Goal: Information Seeking & Learning: Learn about a topic

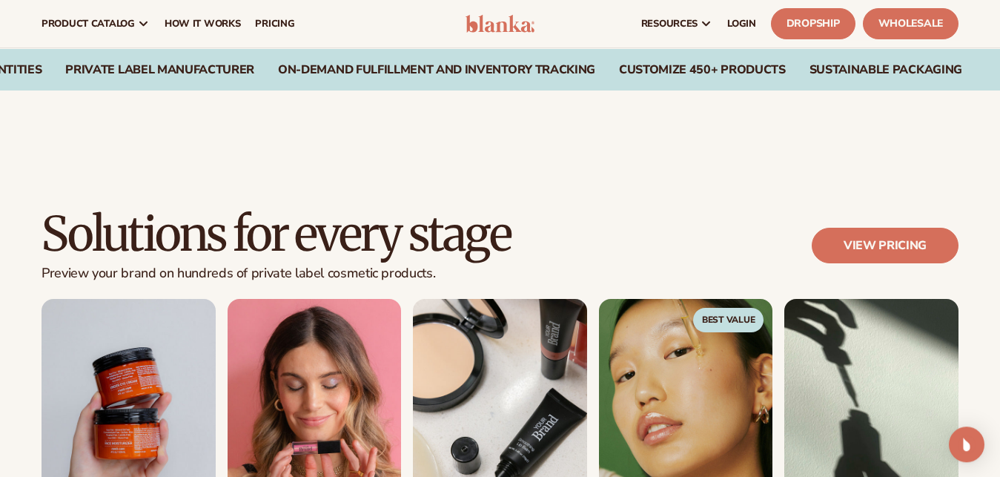
scroll to position [1172, 0]
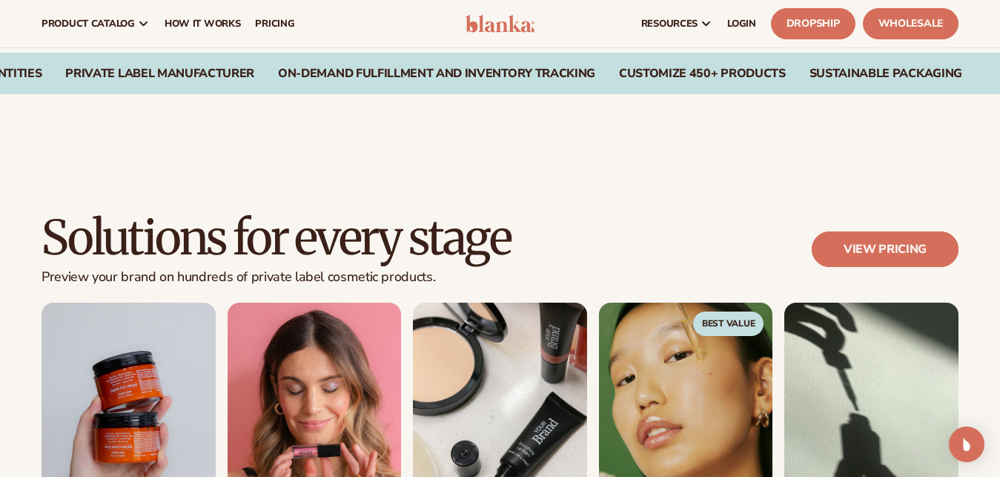
click at [914, 242] on link "View pricing" at bounding box center [885, 249] width 147 height 36
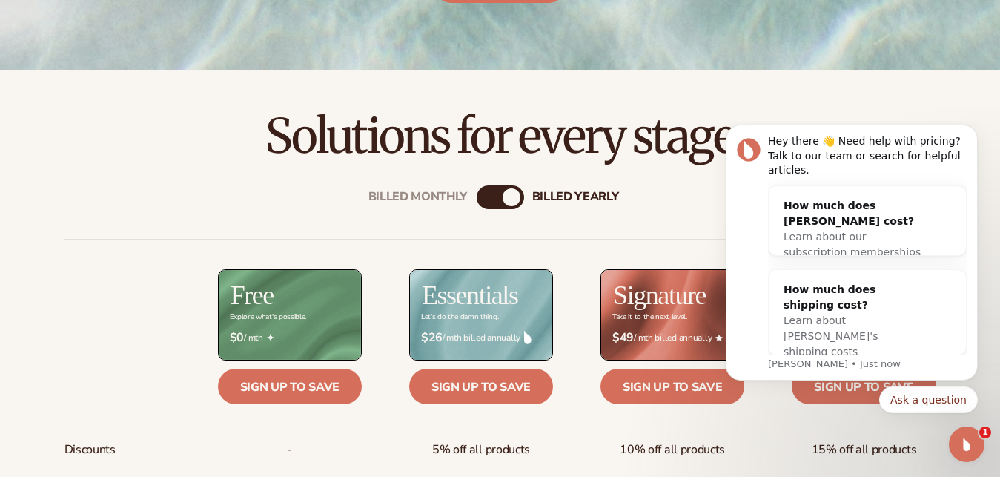
scroll to position [416, 0]
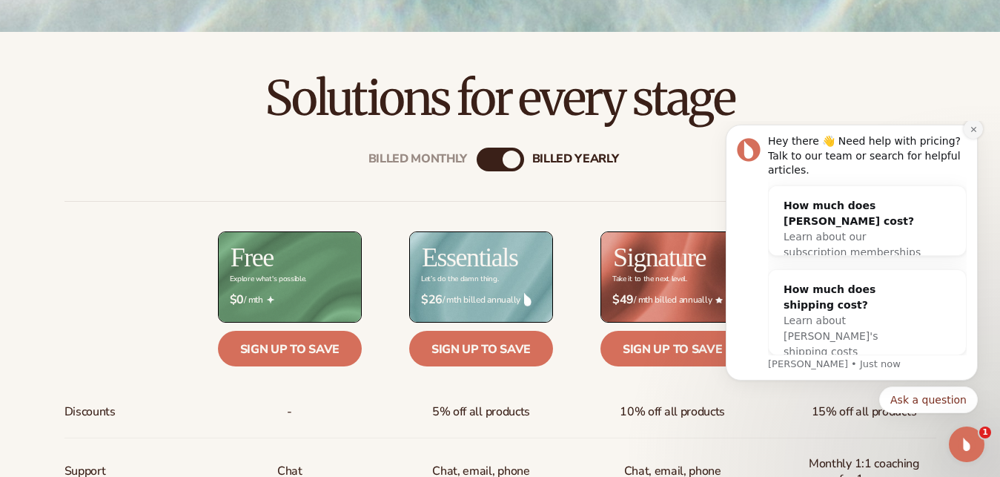
click at [971, 133] on icon "Dismiss notification" at bounding box center [974, 129] width 8 height 8
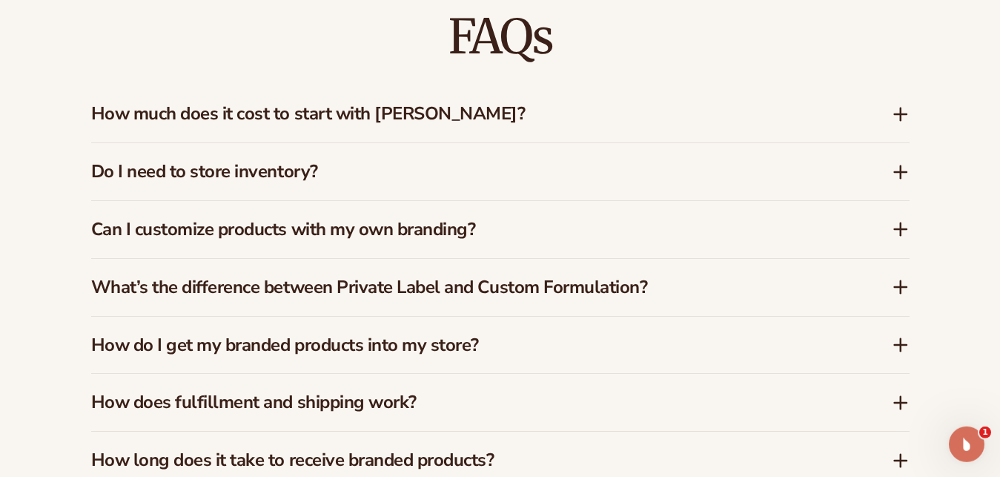
scroll to position [2382, 0]
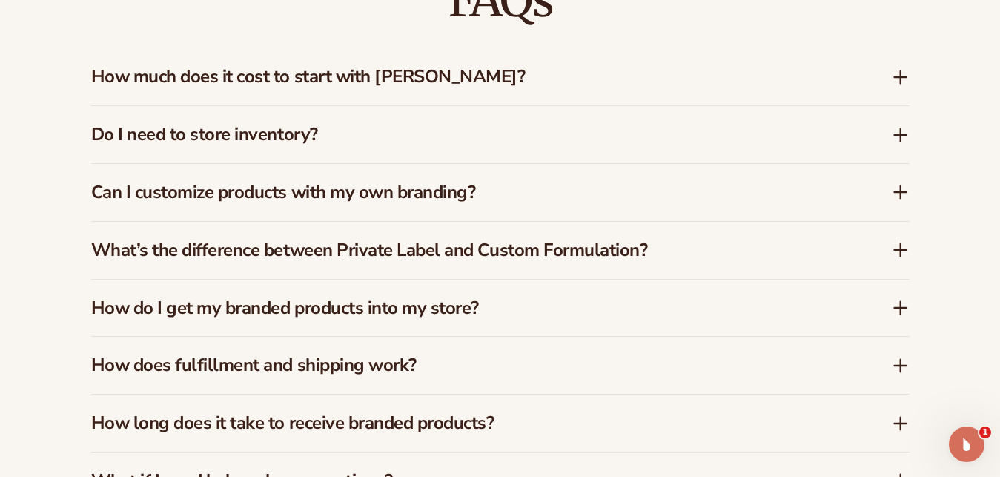
click at [901, 71] on icon at bounding box center [901, 77] width 0 height 12
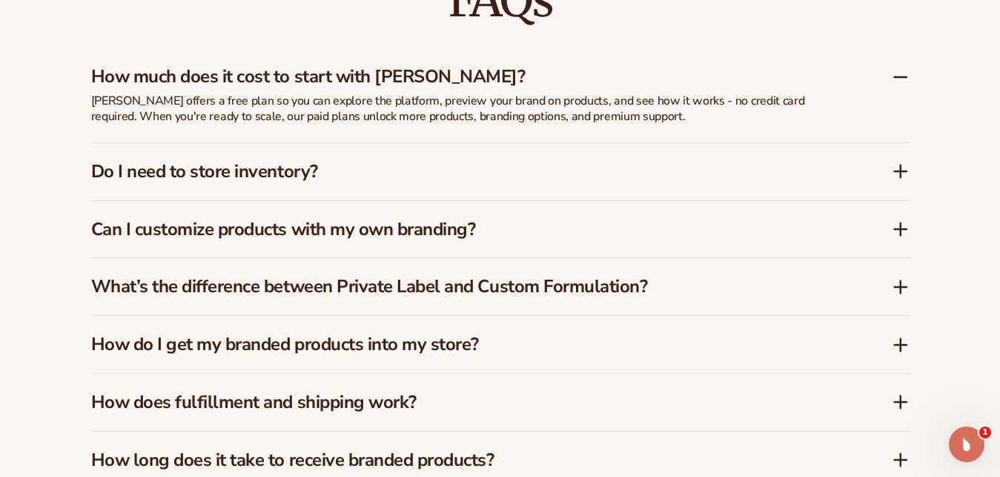
click at [895, 171] on icon at bounding box center [901, 171] width 12 height 0
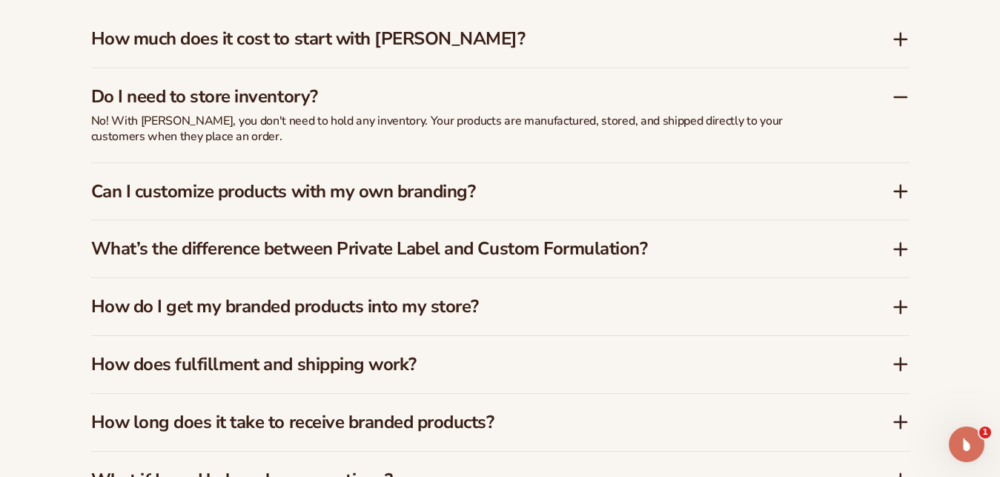
scroll to position [2458, 0]
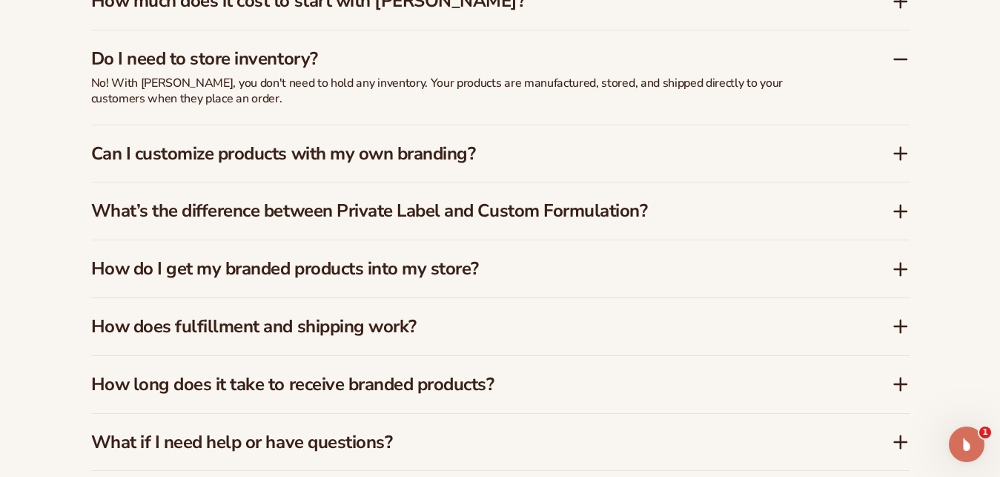
click at [901, 148] on icon at bounding box center [901, 154] width 0 height 12
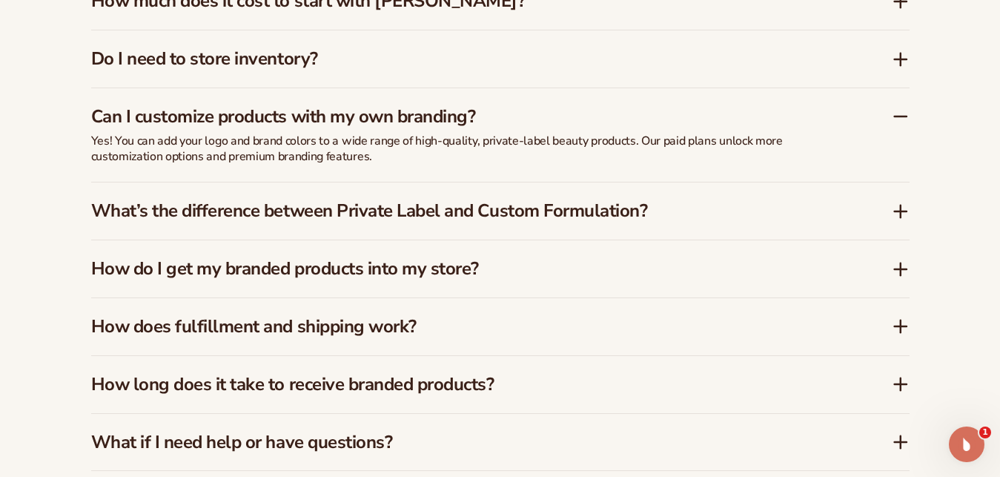
click at [896, 202] on icon at bounding box center [901, 211] width 18 height 18
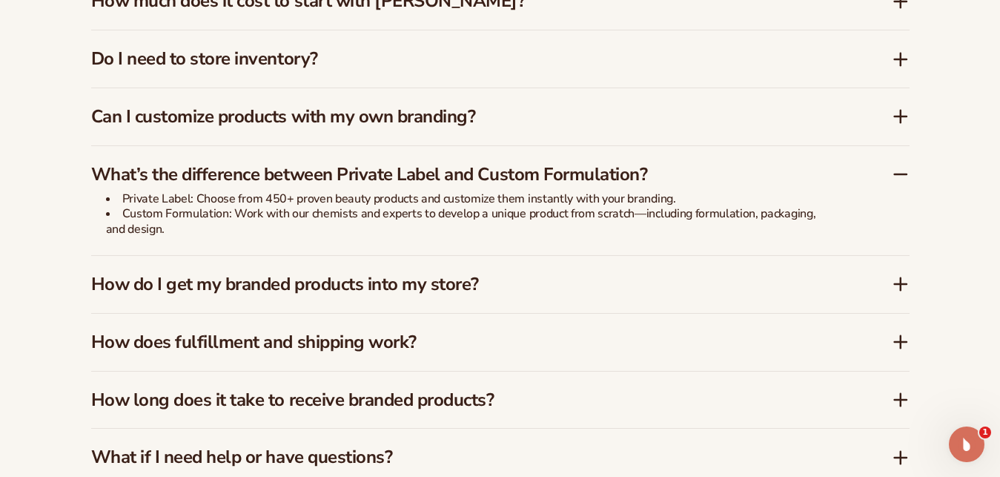
click at [903, 174] on icon at bounding box center [901, 174] width 12 height 0
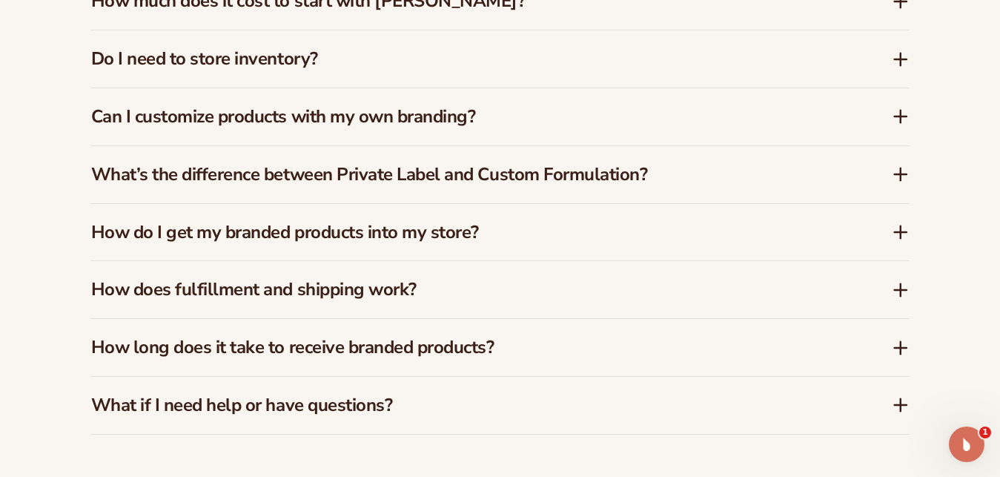
click at [898, 223] on icon at bounding box center [901, 232] width 18 height 18
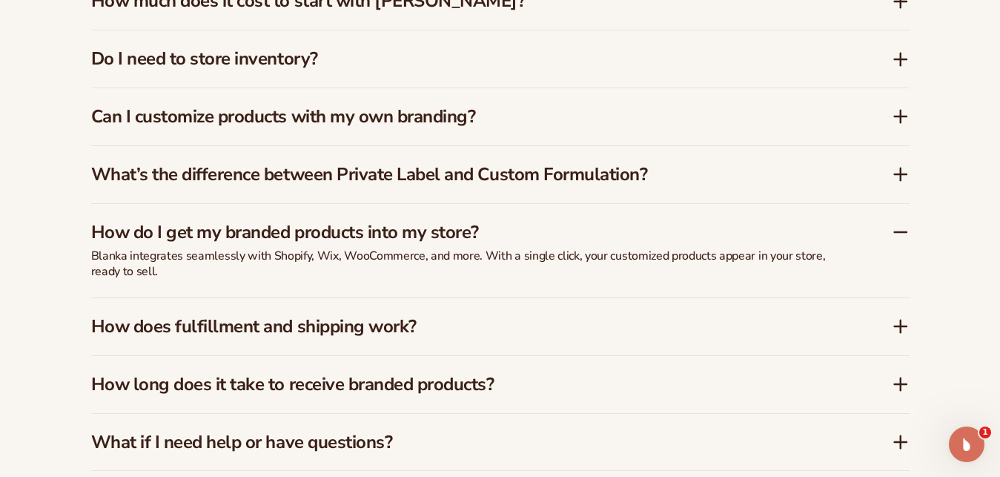
click at [898, 223] on icon at bounding box center [901, 232] width 18 height 18
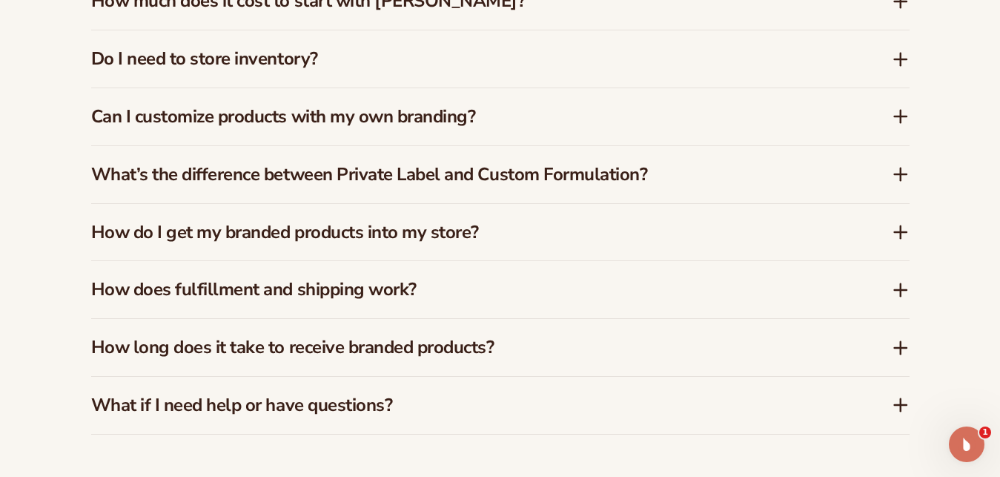
click at [897, 281] on icon at bounding box center [901, 290] width 18 height 18
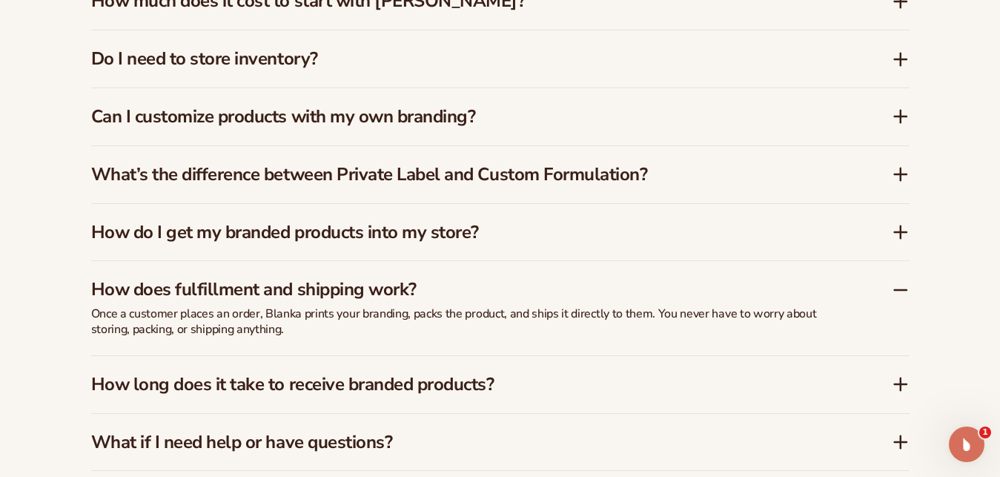
click at [896, 281] on icon at bounding box center [901, 290] width 18 height 18
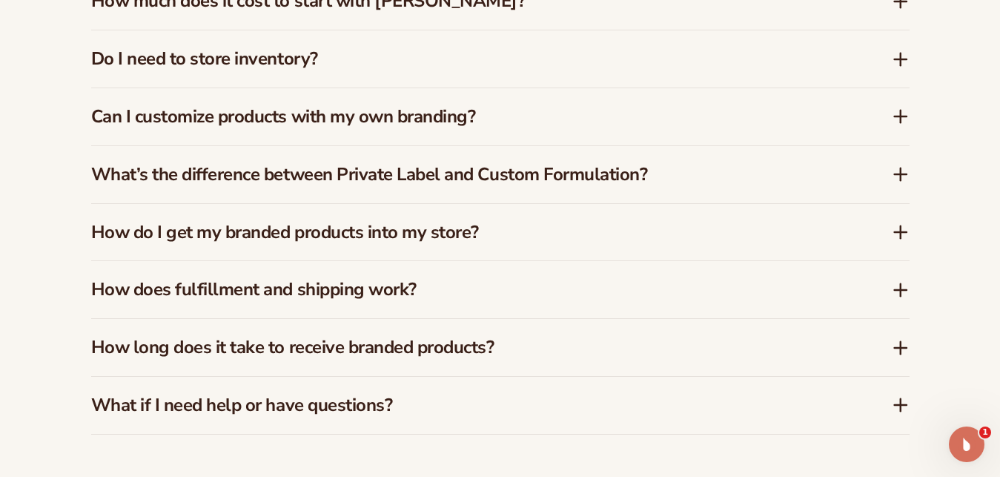
click at [896, 339] on icon at bounding box center [901, 348] width 18 height 18
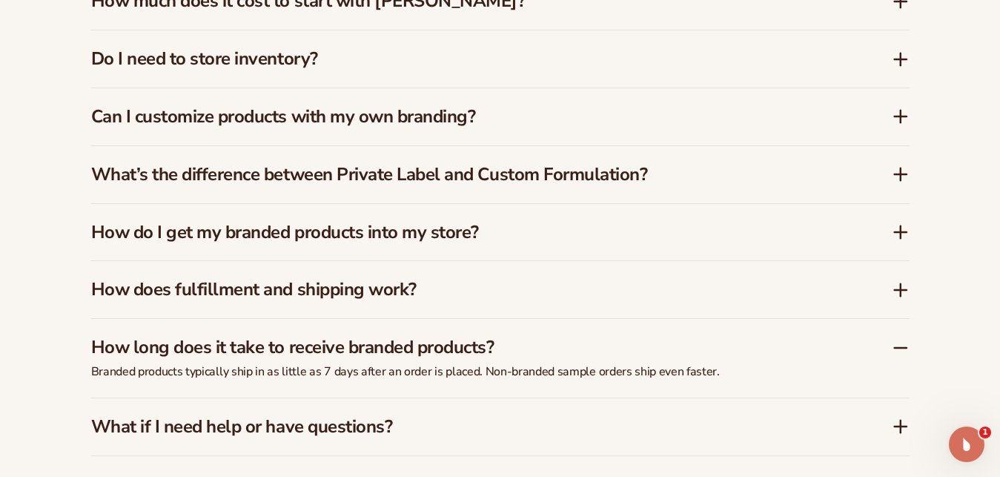
click at [899, 339] on icon at bounding box center [901, 348] width 18 height 18
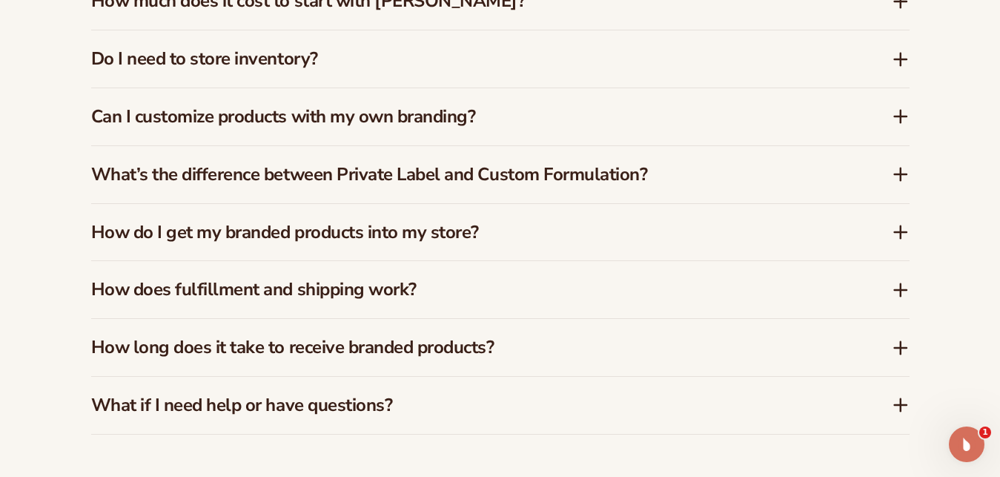
click at [898, 396] on icon at bounding box center [901, 405] width 18 height 18
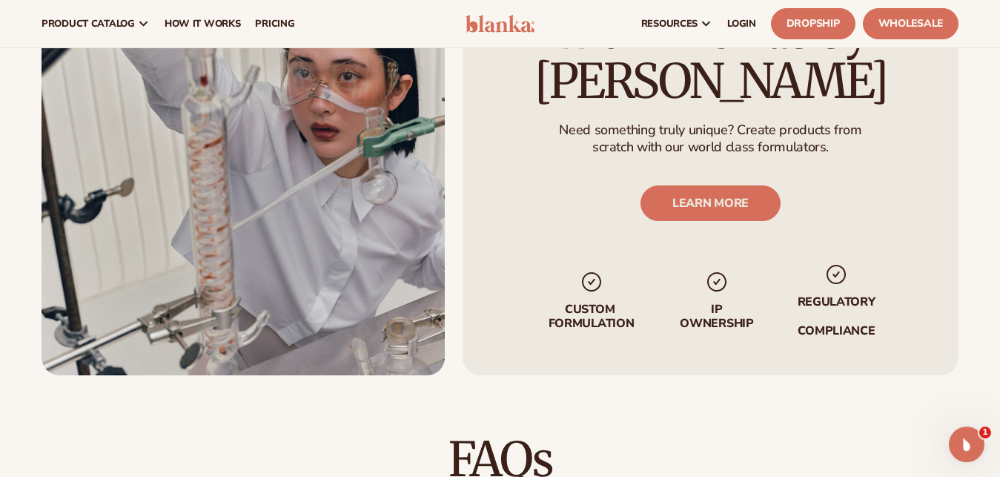
scroll to position [1871, 0]
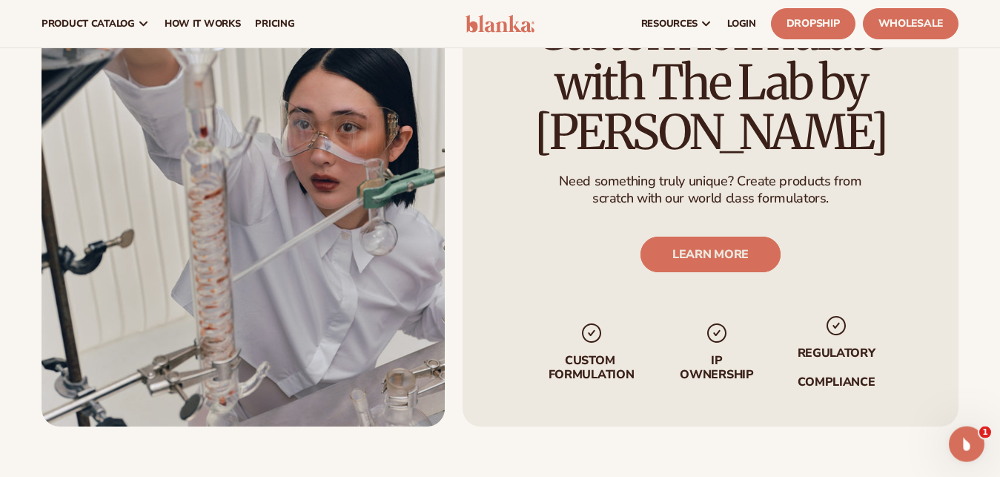
click at [716, 248] on link "LEARN MORE" at bounding box center [711, 255] width 140 height 36
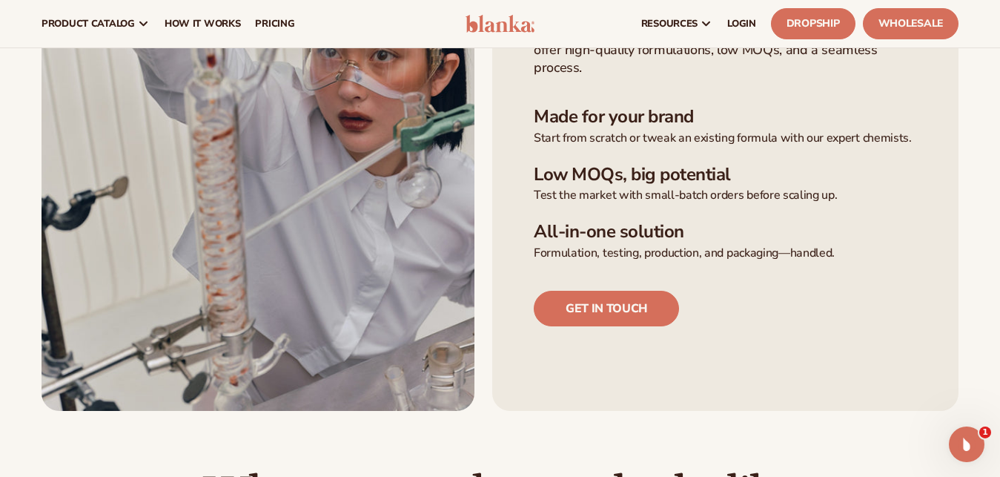
scroll to position [454, 0]
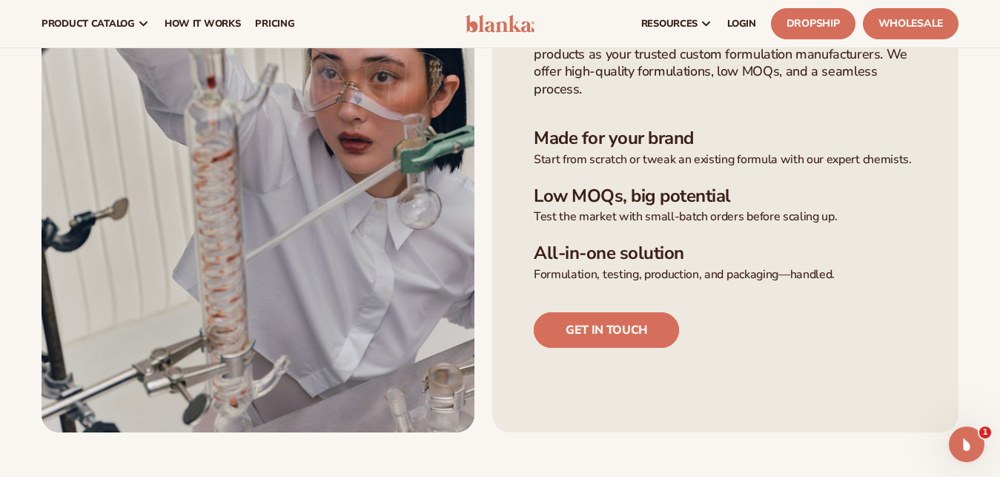
click at [589, 348] on link "Get in touch" at bounding box center [606, 330] width 145 height 36
